Goal: Information Seeking & Learning: Find specific fact

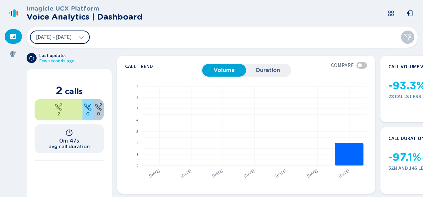
click at [14, 10] on icon at bounding box center [14, 13] width 3 height 8
click at [15, 12] on icon at bounding box center [14, 13] width 3 height 8
click at [11, 55] on icon at bounding box center [13, 54] width 6 height 6
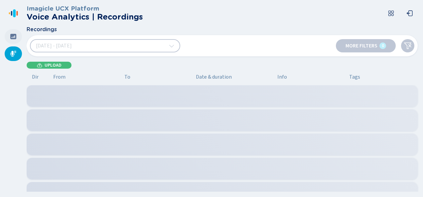
click at [11, 38] on icon at bounding box center [13, 36] width 6 height 5
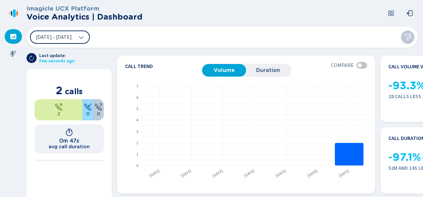
click at [72, 36] on span "[DATE] - [DATE]" at bounding box center [54, 37] width 36 height 5
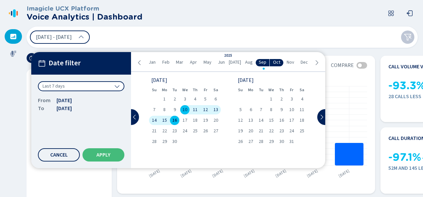
click at [153, 36] on div "10 Sep 2025 - 16 Sep 2025 Date filter Last 7 days From 10 Sep 2025 To 16 Sep 20…" at bounding box center [222, 37] width 391 height 21
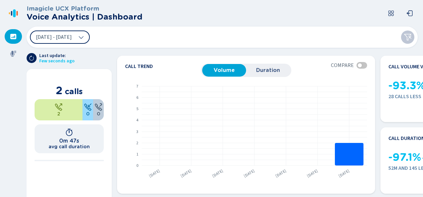
click at [415, 39] on div "[DATE] - [DATE]" at bounding box center [222, 37] width 391 height 21
click at [411, 38] on button at bounding box center [407, 37] width 13 height 13
click at [90, 41] on div "[DATE] - [DATE]" at bounding box center [60, 37] width 60 height 13
click at [11, 54] on icon at bounding box center [13, 54] width 6 height 6
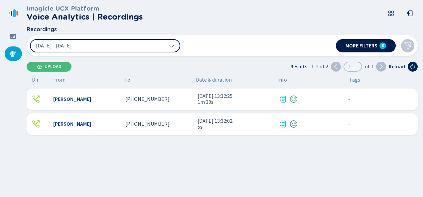
click at [363, 49] on button "More filters 0" at bounding box center [366, 45] width 60 height 13
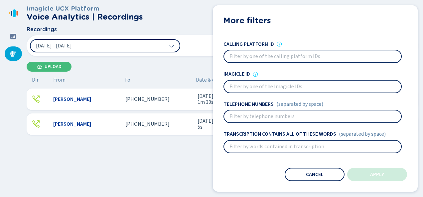
scroll to position [33, 0]
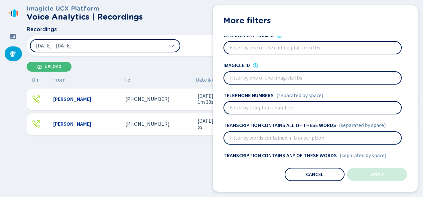
click at [274, 109] on input at bounding box center [312, 108] width 177 height 12
click at [259, 110] on input at bounding box center [312, 108] width 177 height 12
paste input
click at [242, 109] on input at bounding box center [312, 108] width 177 height 12
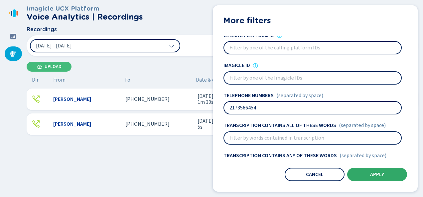
type input "2173566454"
click at [387, 174] on button "Apply" at bounding box center [377, 174] width 60 height 13
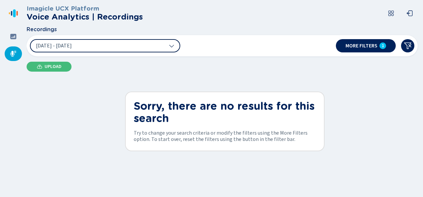
click at [72, 45] on span "[DATE] - [DATE]" at bounding box center [54, 45] width 36 height 5
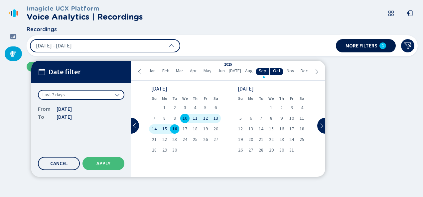
click at [370, 45] on span "More filters" at bounding box center [361, 45] width 32 height 5
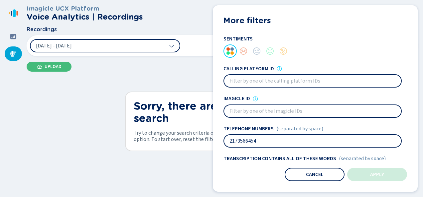
click at [237, 140] on input "2173566454" at bounding box center [312, 141] width 177 height 12
click at [236, 142] on input "2173566454" at bounding box center [312, 141] width 177 height 12
click at [236, 141] on input "2173566454" at bounding box center [312, 141] width 177 height 12
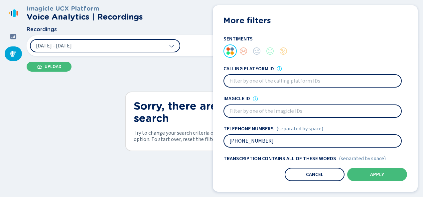
click at [246, 142] on input "217 3566454" at bounding box center [312, 141] width 177 height 12
type input "217 356 6454"
click at [368, 177] on button "Apply" at bounding box center [377, 174] width 60 height 13
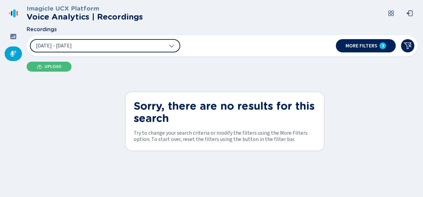
click at [101, 47] on button "[DATE] - [DATE]" at bounding box center [105, 45] width 150 height 13
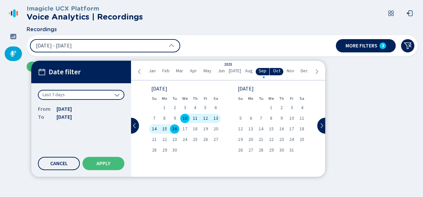
click at [70, 160] on button "Cancel" at bounding box center [59, 163] width 42 height 13
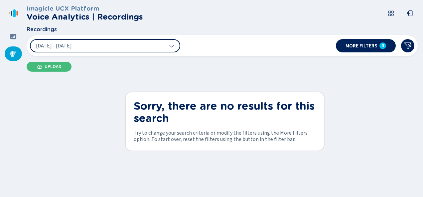
click at [87, 49] on button "[DATE] - [DATE]" at bounding box center [105, 45] width 150 height 13
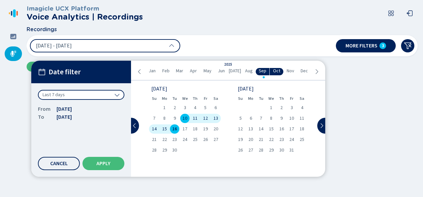
click at [74, 93] on div "Last 7 days" at bounding box center [81, 95] width 86 height 10
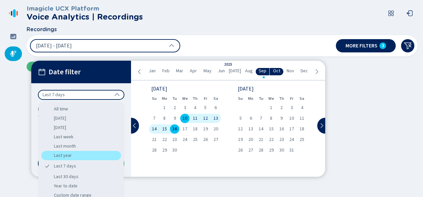
click at [67, 156] on div "Last year" at bounding box center [81, 155] width 80 height 9
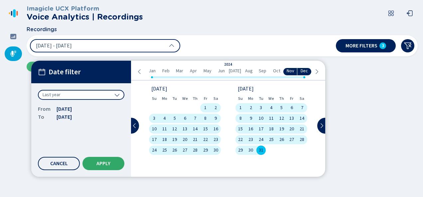
click at [91, 168] on button "Apply" at bounding box center [103, 163] width 42 height 13
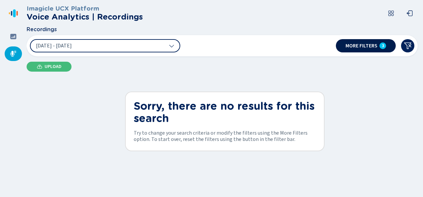
click at [366, 52] on button "More filters 3" at bounding box center [366, 45] width 60 height 13
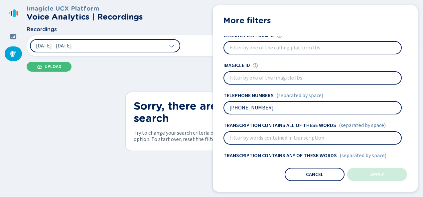
click at [269, 107] on input "217 356 6454" at bounding box center [312, 108] width 177 height 12
click at [370, 169] on button "Apply" at bounding box center [377, 174] width 60 height 13
click at [149, 37] on div "1 Jan 2024 - 31 Dec 2024 More filters 3 More filters Sentiments Calling platfor…" at bounding box center [222, 45] width 391 height 21
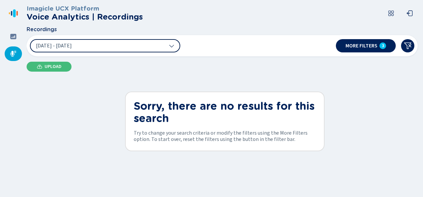
click at [142, 45] on button "1 Jan 2024 - 31 Dec 2024" at bounding box center [105, 45] width 150 height 13
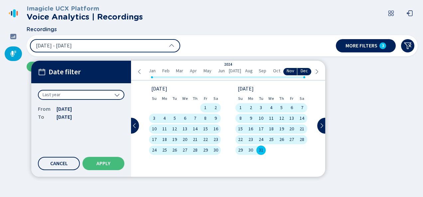
click at [102, 94] on div "Last year" at bounding box center [81, 95] width 86 height 10
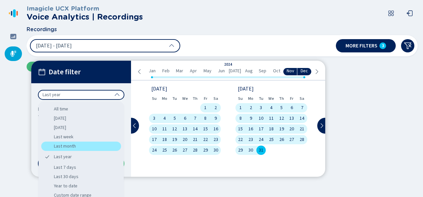
click at [85, 142] on div "Last month" at bounding box center [81, 146] width 80 height 9
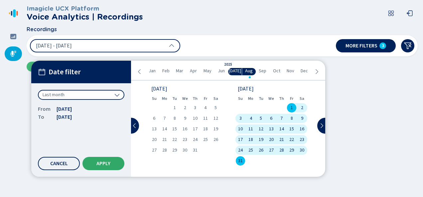
click at [102, 163] on span "Apply" at bounding box center [103, 163] width 14 height 5
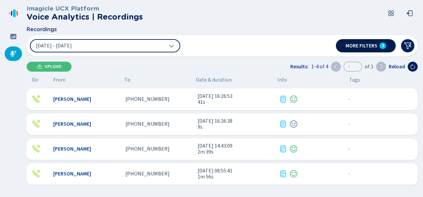
click at [342, 47] on button "More filters 3" at bounding box center [366, 45] width 60 height 13
click at [126, 148] on span "+12173566454" at bounding box center [147, 149] width 44 height 6
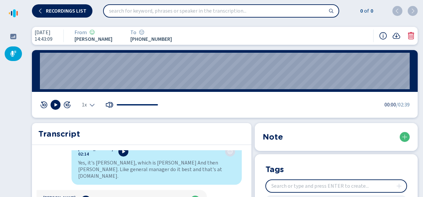
scroll to position [964, 0]
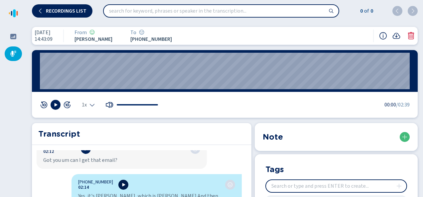
click at [121, 182] on icon at bounding box center [123, 184] width 5 height 5
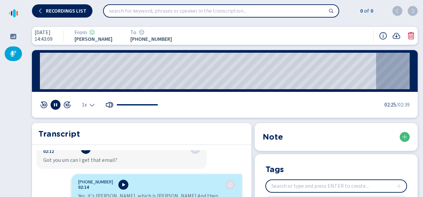
click at [158, 138] on h2 "Transcript" at bounding box center [141, 134] width 207 height 12
click at [144, 13] on input "search" at bounding box center [221, 11] width 235 height 12
click at [229, 13] on input "search" at bounding box center [221, 11] width 235 height 12
paste input "915-532-4256"
type input "915-532-4256"
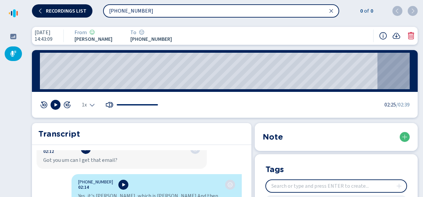
click at [71, 7] on button "Recordings list" at bounding box center [62, 10] width 60 height 13
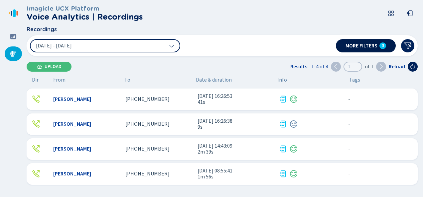
click at [364, 47] on span "More filters" at bounding box center [361, 45] width 32 height 5
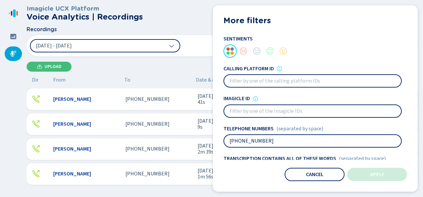
drag, startPoint x: 277, startPoint y: 141, endPoint x: 206, endPoint y: 142, distance: 71.4
click at [207, 56] on div "Recordings 1 Aug 2025 - 31 Aug 2025 More filters 3 More filters Sentiments Call…" at bounding box center [222, 42] width 391 height 30
type input "915 532 4256"
click at [353, 168] on div "More filters Sentiments Calling platform ID Imagicle ID Telephone numbers (sepa…" at bounding box center [315, 98] width 205 height 187
click at [356, 171] on button "Apply" at bounding box center [377, 174] width 60 height 13
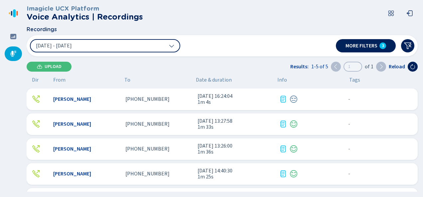
click at [147, 175] on span "+19155324256" at bounding box center [147, 174] width 44 height 6
